Goal: Information Seeking & Learning: Compare options

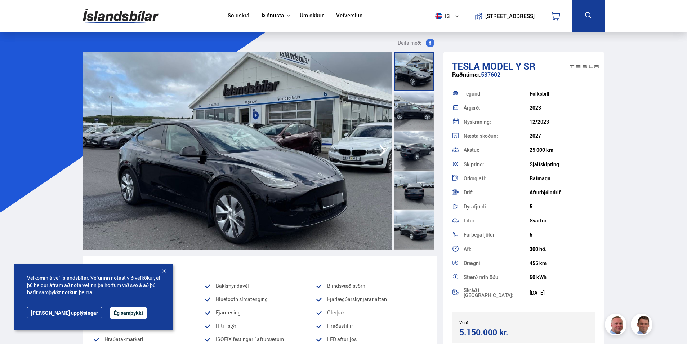
click at [112, 314] on button "Ég samþykki" at bounding box center [128, 313] width 36 height 12
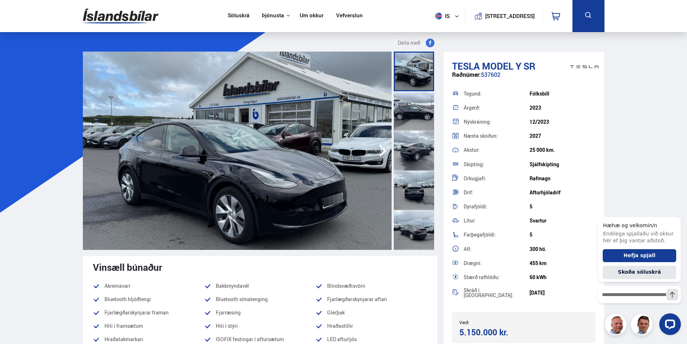
click at [616, 326] on div at bounding box center [639, 324] width 83 height 22
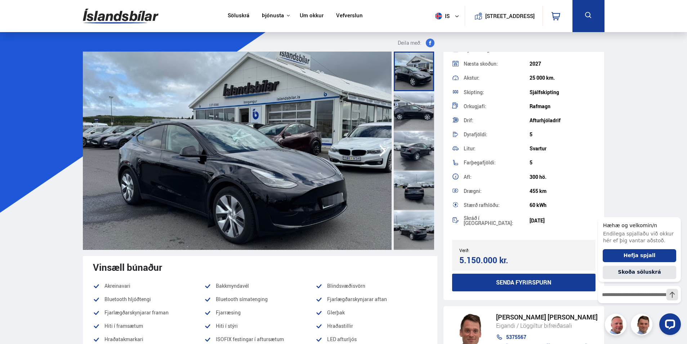
click at [233, 16] on link "Söluskrá" at bounding box center [239, 16] width 22 height 8
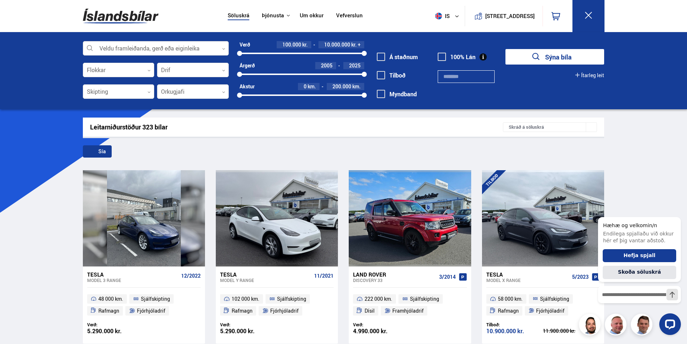
click at [182, 46] on div at bounding box center [156, 48] width 146 height 14
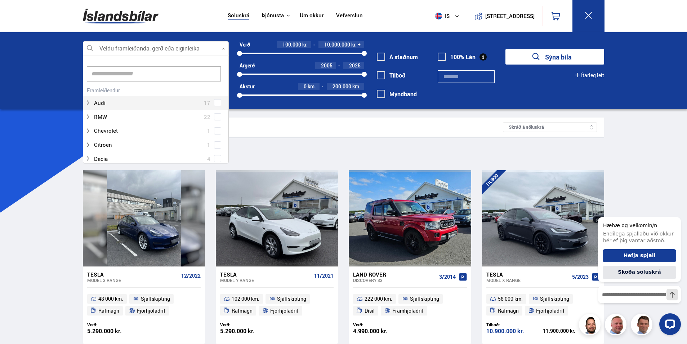
scroll to position [107, 144]
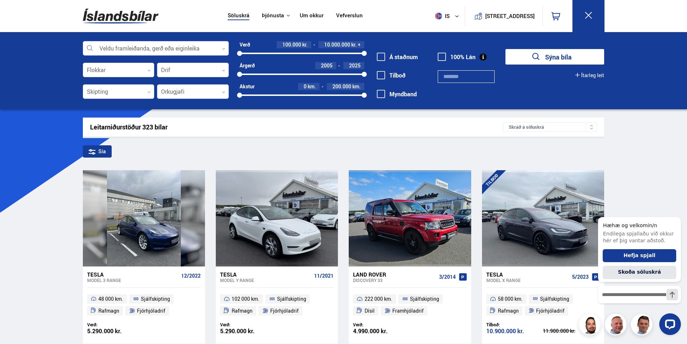
click at [292, 50] on div "100000 10000000" at bounding box center [302, 53] width 125 height 6
click at [306, 52] on div "4300000 10000000" at bounding box center [302, 53] width 125 height 6
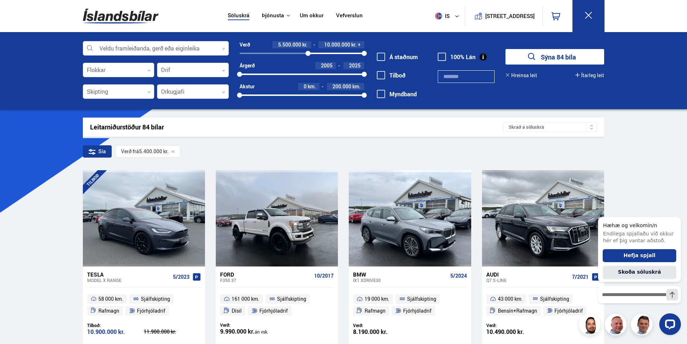
click at [308, 52] on div at bounding box center [308, 53] width 5 height 5
click at [170, 91] on div at bounding box center [193, 92] width 72 height 14
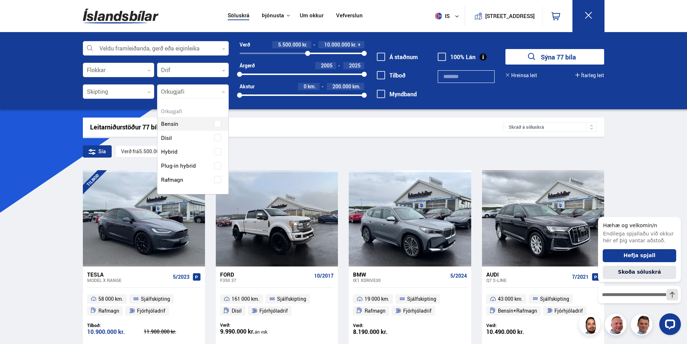
scroll to position [95, 71]
click at [217, 179] on div "Bensín Dísil Hybrid Plug-in hybrid Rafmagn" at bounding box center [193, 146] width 71 height 81
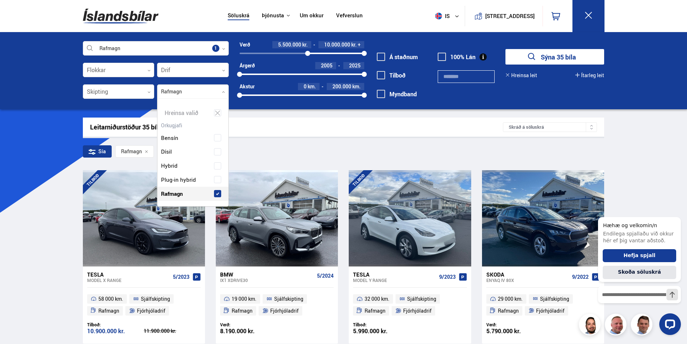
click at [507, 100] on div "Rafmagn Veldu framleiðanda, gerð eða eiginleika 1 Flokkar 0 Drif 0 Skipting 0 R…" at bounding box center [344, 74] width 534 height 66
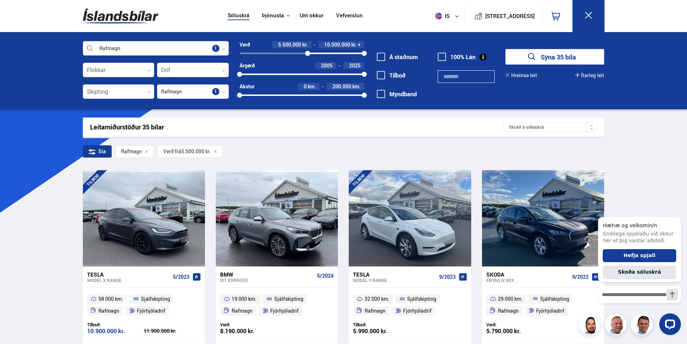
click at [543, 55] on button "Sýna 35 bíla" at bounding box center [555, 57] width 99 height 16
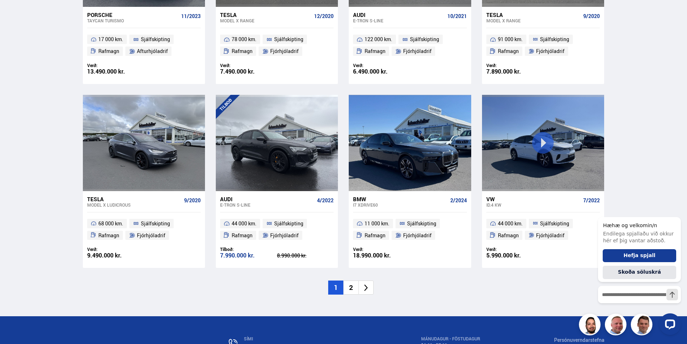
scroll to position [1009, 0]
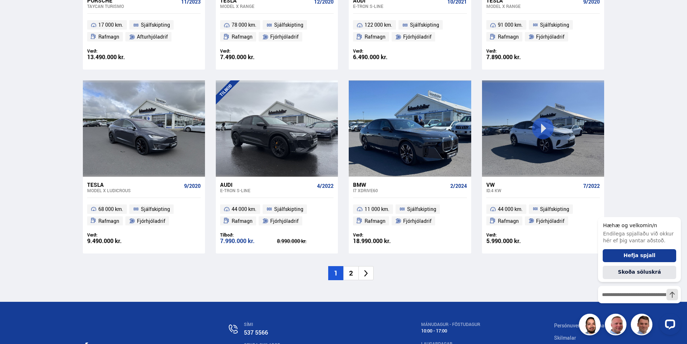
click at [224, 182] on div "Audi" at bounding box center [267, 184] width 94 height 6
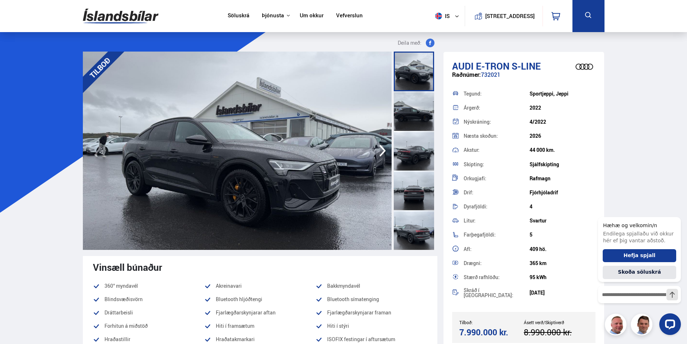
click at [411, 116] on div at bounding box center [414, 111] width 40 height 40
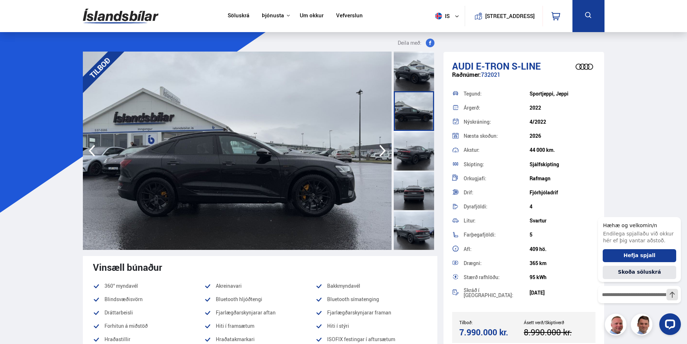
click at [412, 152] on div at bounding box center [414, 151] width 40 height 40
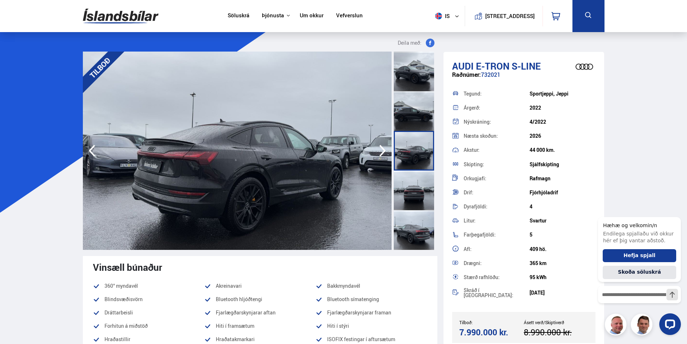
click at [416, 189] on div at bounding box center [414, 191] width 40 height 40
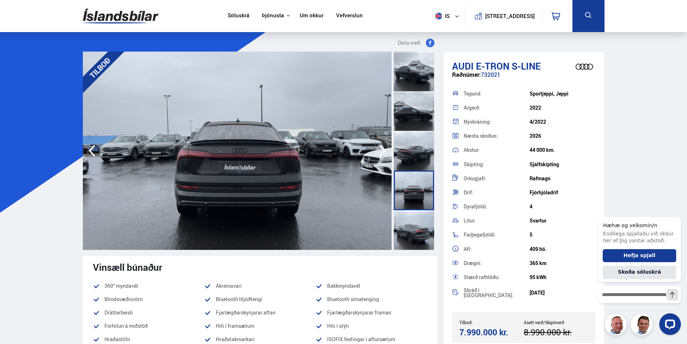
click at [413, 218] on div at bounding box center [414, 230] width 40 height 40
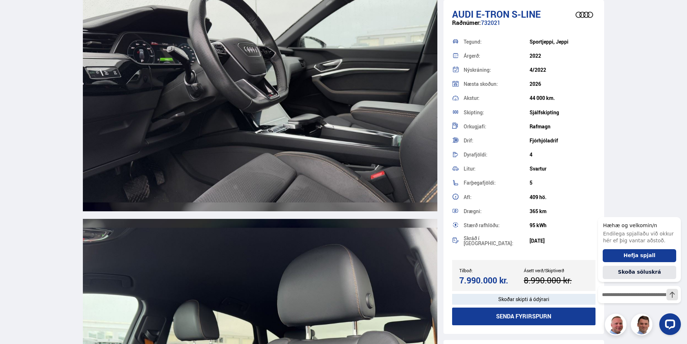
scroll to position [4254, 0]
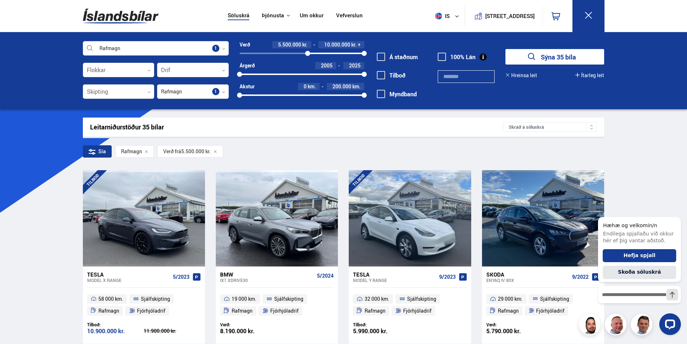
click at [558, 124] on div "Skráð á söluskrá" at bounding box center [550, 127] width 94 height 10
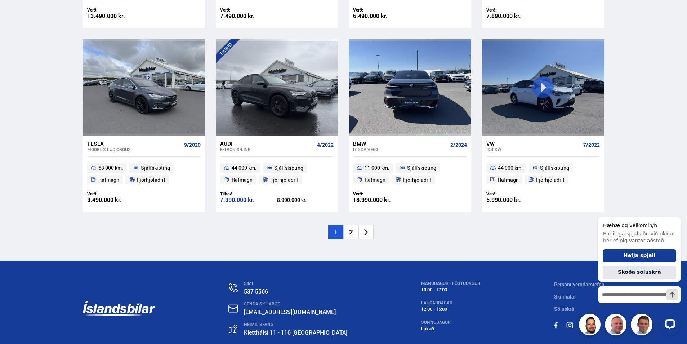
scroll to position [1092, 0]
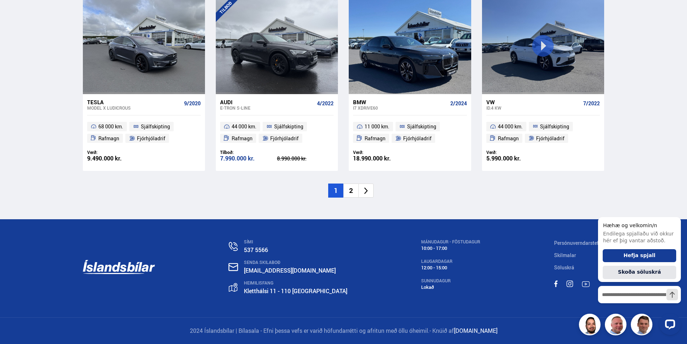
click at [354, 195] on li "2" at bounding box center [351, 190] width 15 height 14
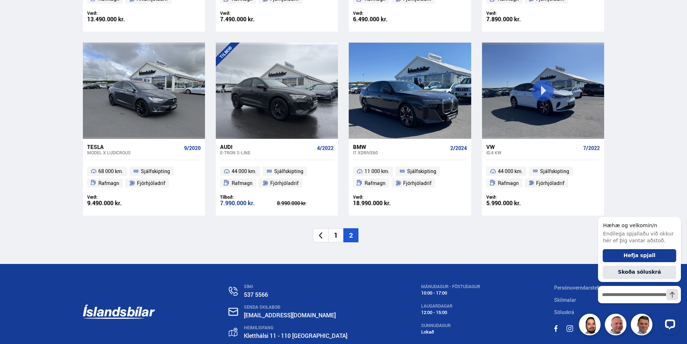
scroll to position [591, 0]
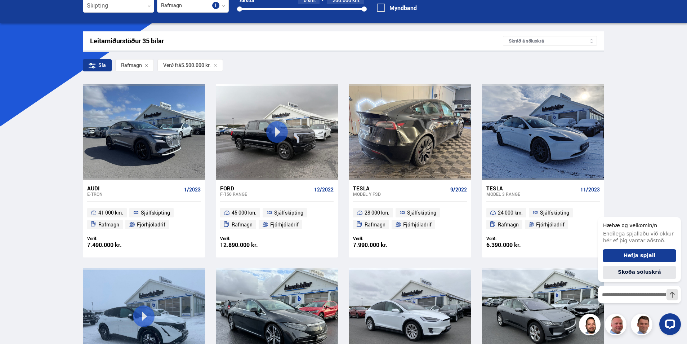
scroll to position [108, 0]
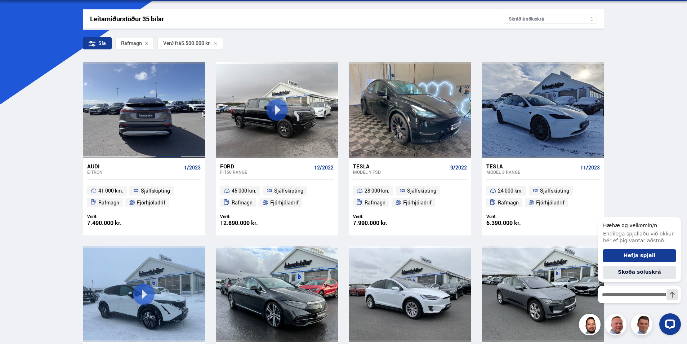
click at [163, 133] on div at bounding box center [168, 110] width 25 height 96
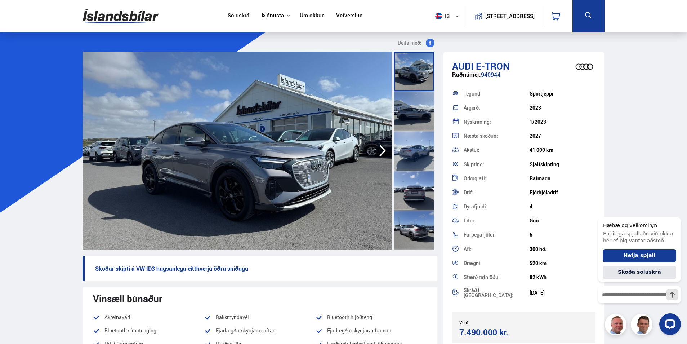
click at [407, 108] on div at bounding box center [414, 111] width 40 height 40
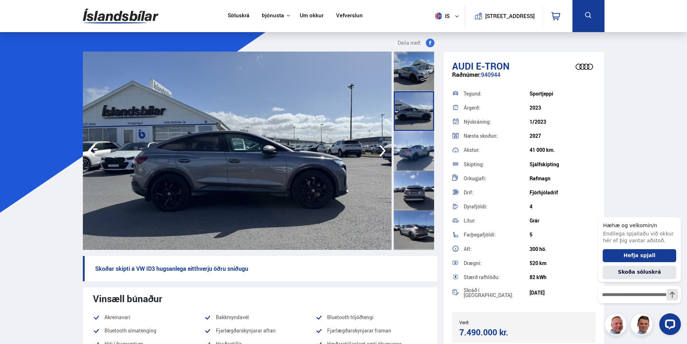
click at [412, 151] on div at bounding box center [414, 151] width 40 height 40
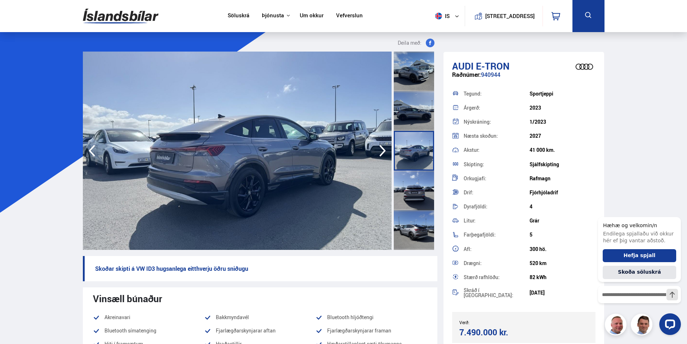
click at [412, 180] on div at bounding box center [414, 191] width 40 height 40
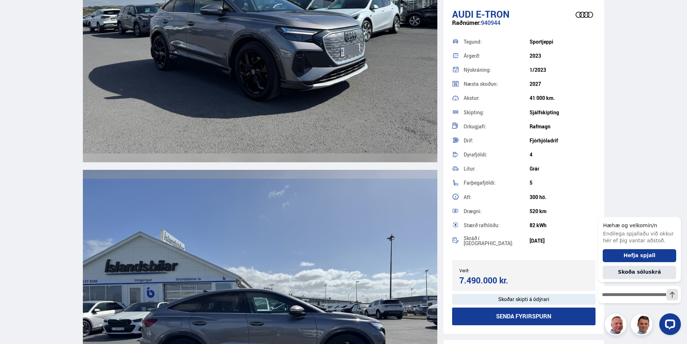
scroll to position [757, 0]
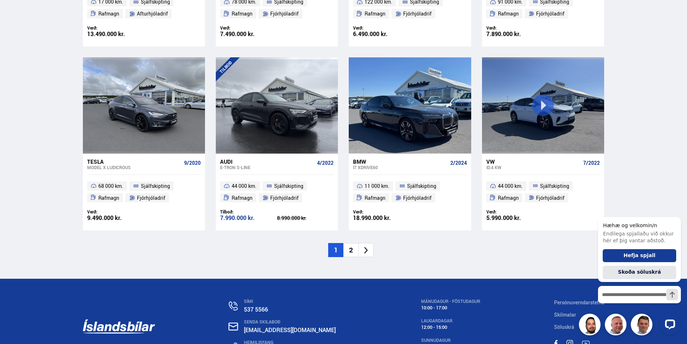
scroll to position [1051, 0]
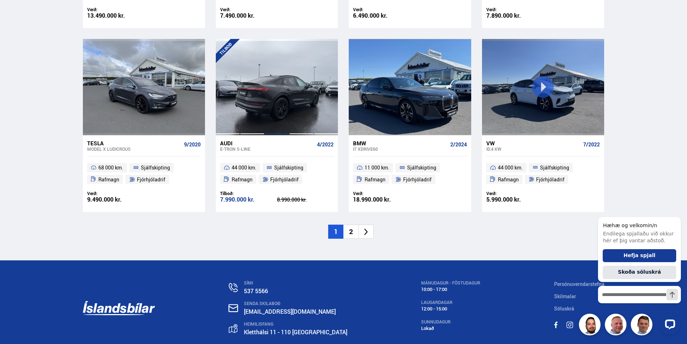
click at [283, 99] on div at bounding box center [277, 87] width 25 height 96
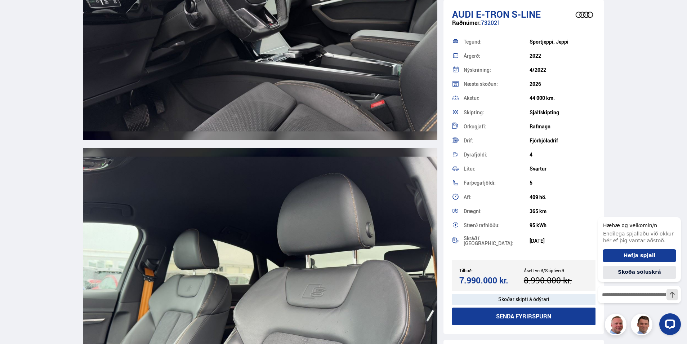
scroll to position [4362, 0]
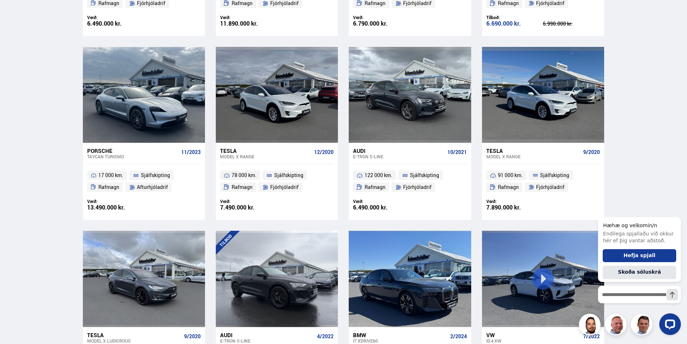
scroll to position [840, 0]
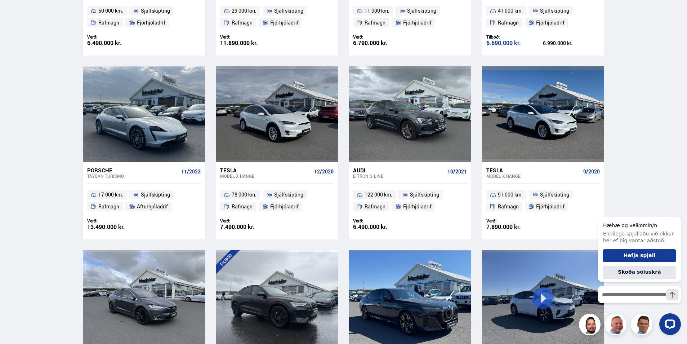
click at [259, 172] on div "Tesla" at bounding box center [265, 170] width 91 height 6
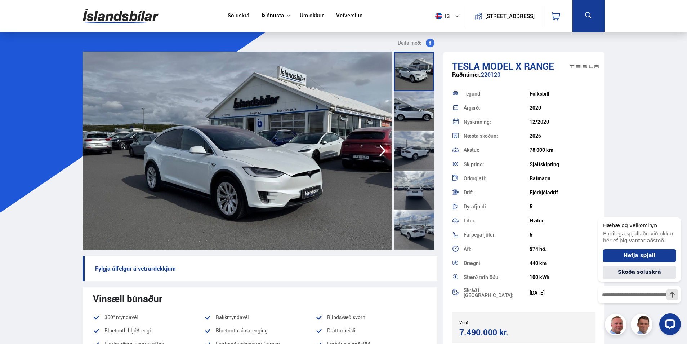
click at [403, 111] on div at bounding box center [414, 111] width 40 height 40
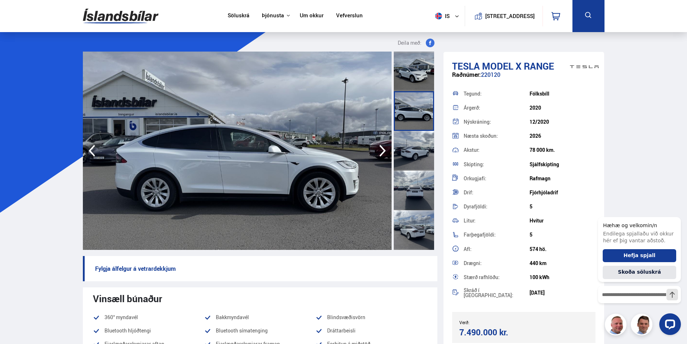
click at [419, 152] on div at bounding box center [414, 151] width 40 height 40
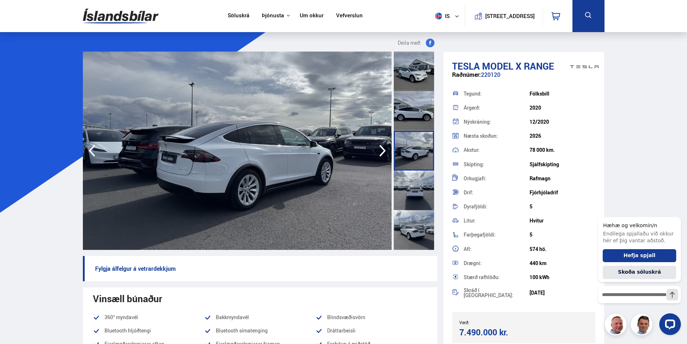
click at [415, 194] on div at bounding box center [414, 191] width 40 height 40
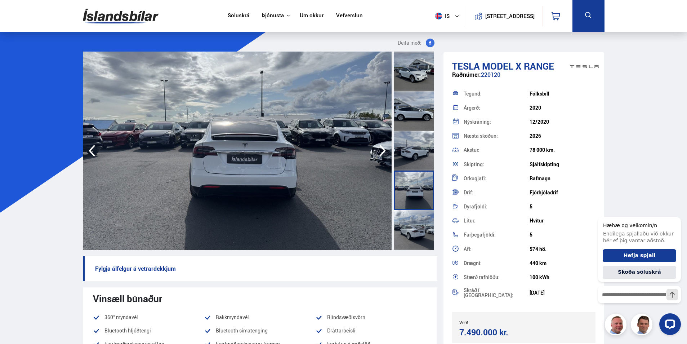
click at [411, 223] on div at bounding box center [414, 230] width 40 height 40
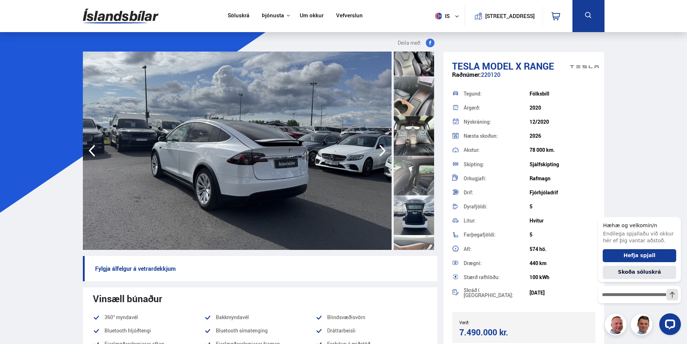
scroll to position [649, 0]
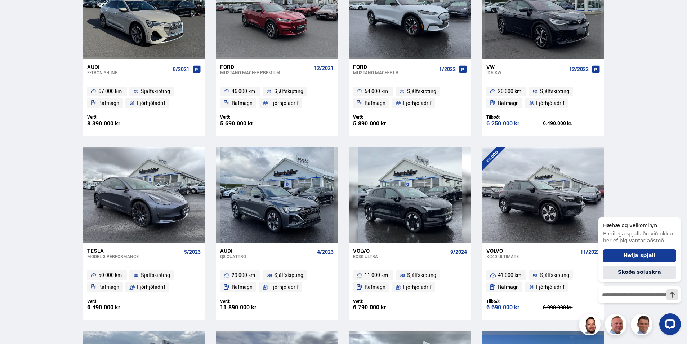
scroll to position [520, 0]
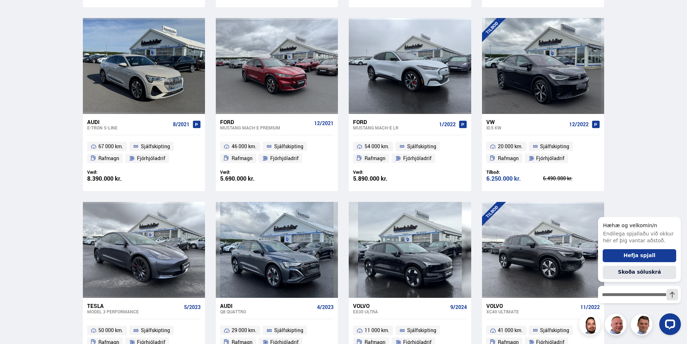
click at [105, 120] on div "Audi" at bounding box center [128, 122] width 83 height 6
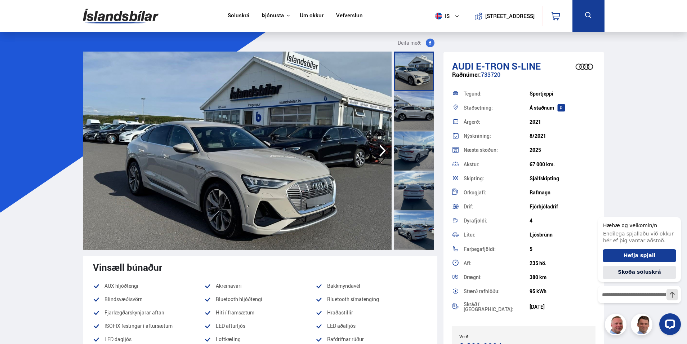
click at [415, 118] on div at bounding box center [414, 111] width 40 height 40
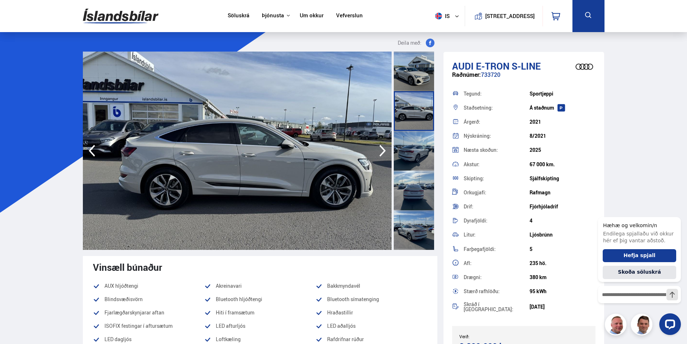
click at [412, 152] on div at bounding box center [414, 151] width 40 height 40
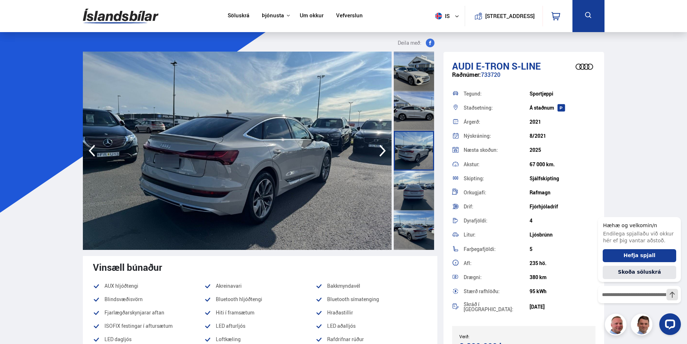
click at [415, 178] on div at bounding box center [414, 191] width 40 height 40
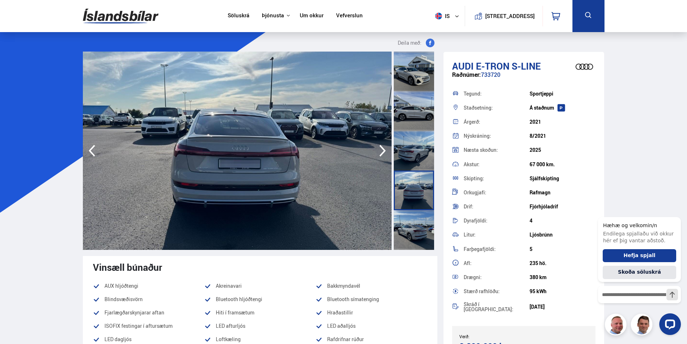
click at [411, 220] on div at bounding box center [414, 230] width 40 height 40
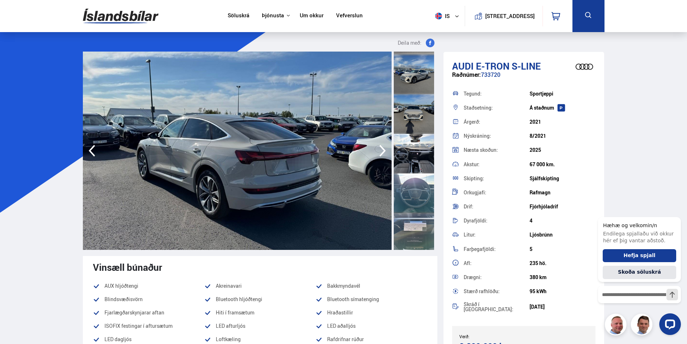
scroll to position [288, 0]
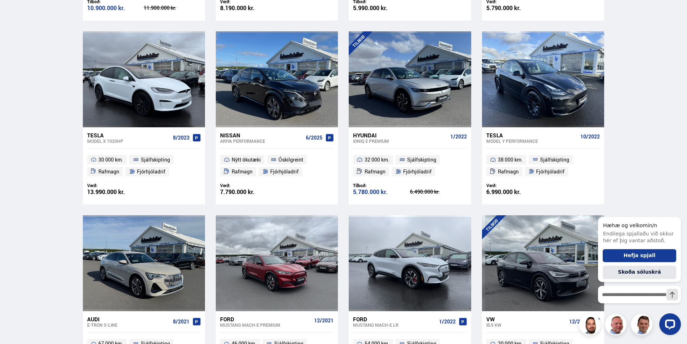
scroll to position [309, 0]
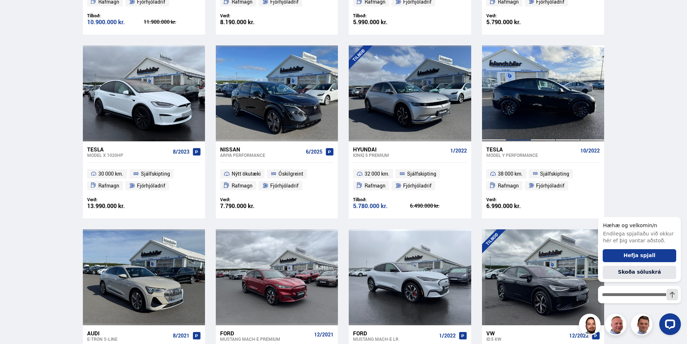
click at [511, 97] on div at bounding box center [519, 93] width 25 height 96
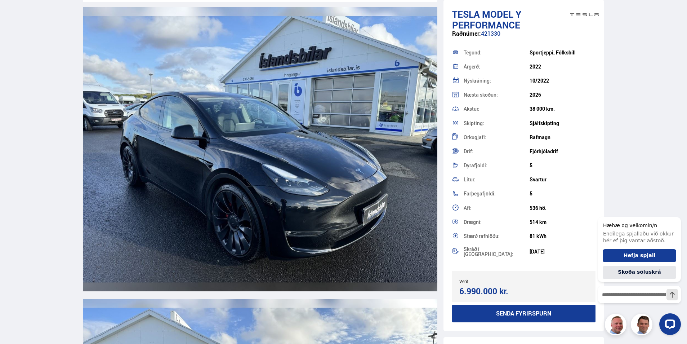
scroll to position [1082, 0]
